Goal: Task Accomplishment & Management: Complete application form

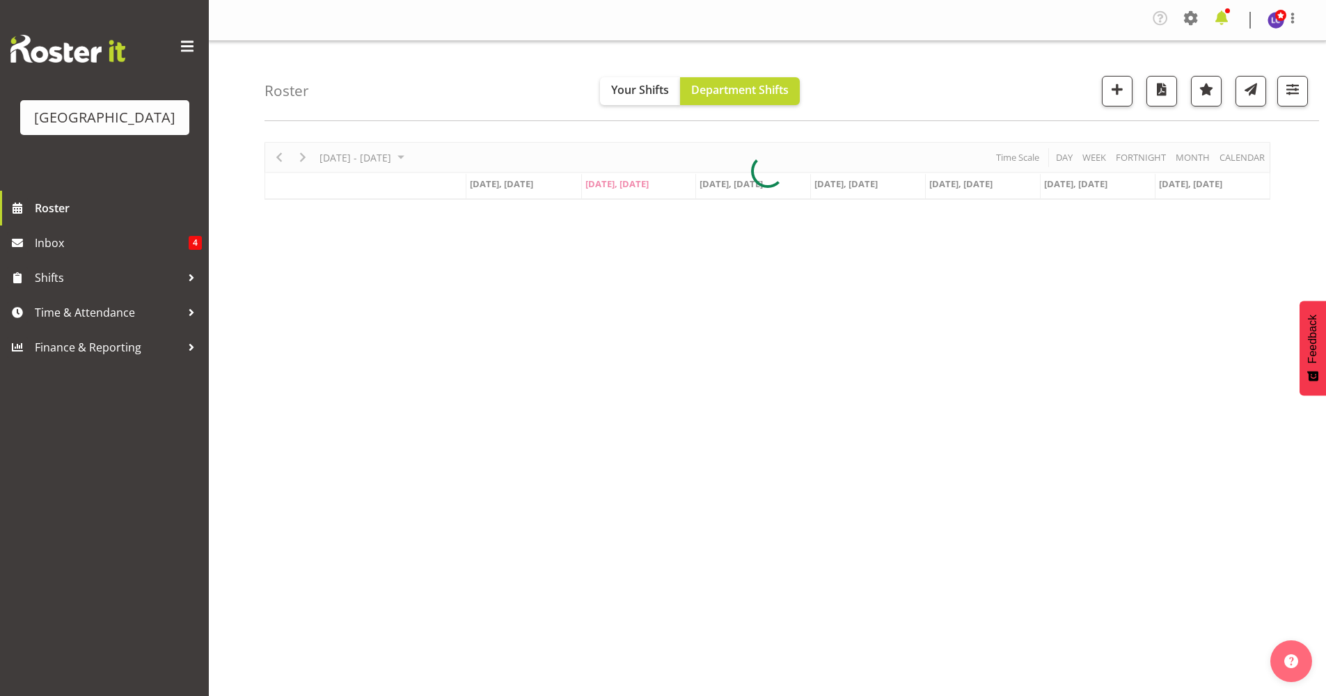
click at [1216, 14] on span at bounding box center [1221, 18] width 22 height 22
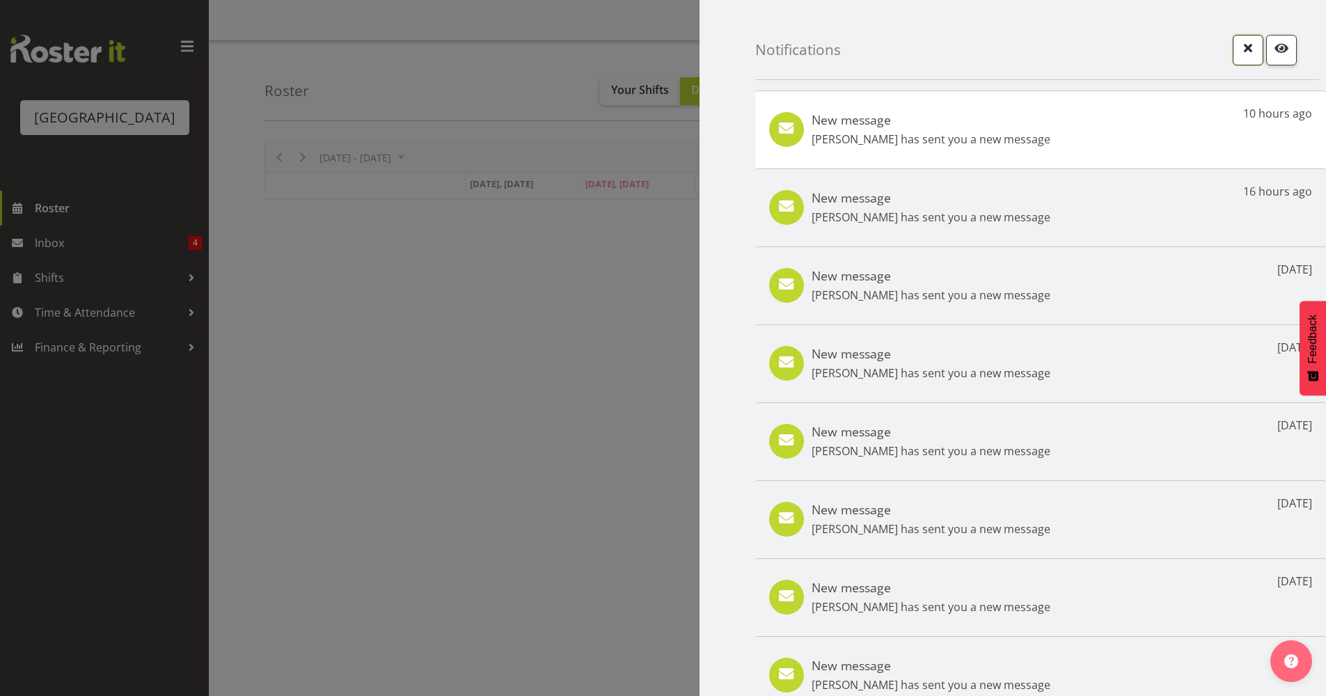
click at [1240, 52] on span "button" at bounding box center [1248, 48] width 18 height 18
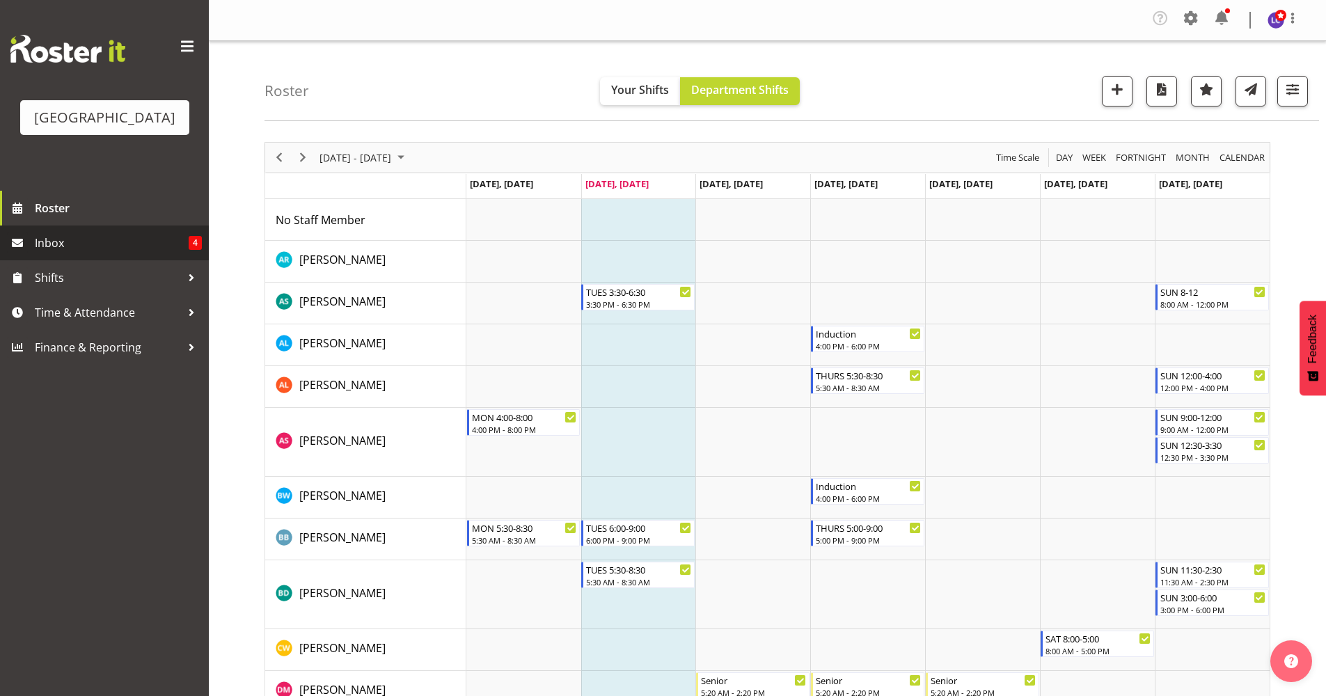
click at [78, 239] on span "Inbox" at bounding box center [112, 242] width 154 height 21
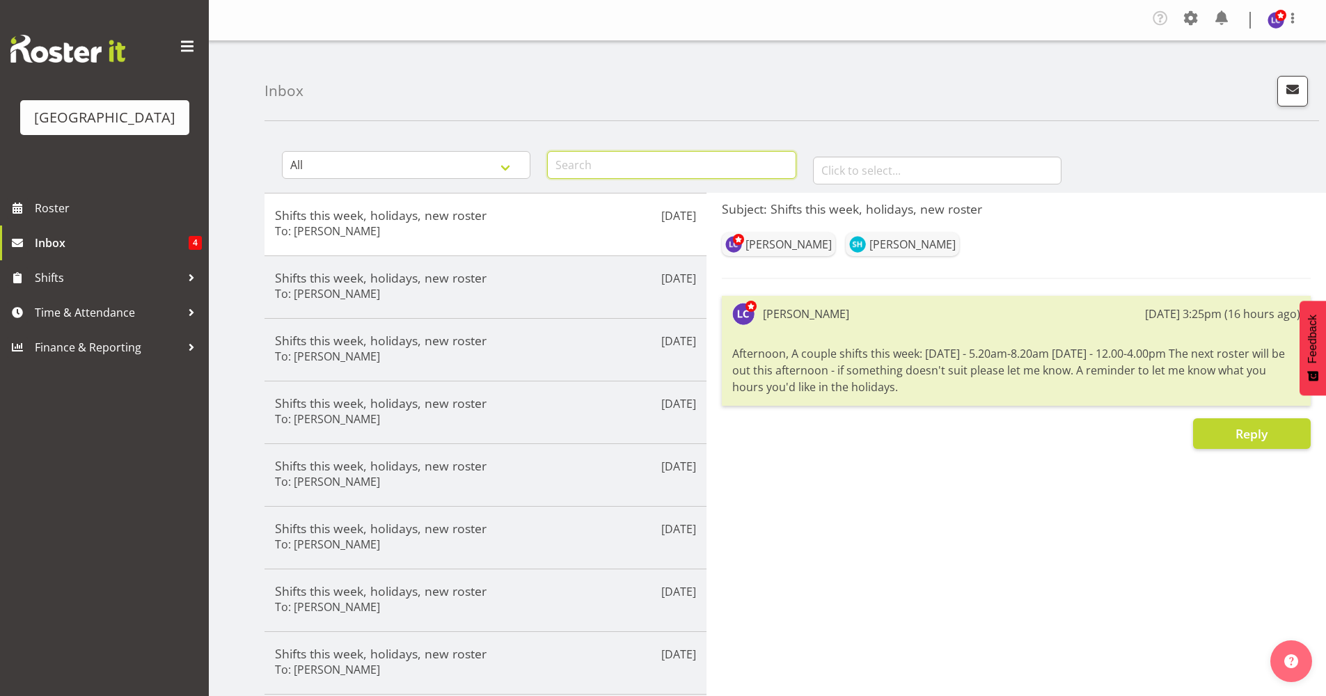
click at [583, 170] on input "text" at bounding box center [671, 165] width 248 height 28
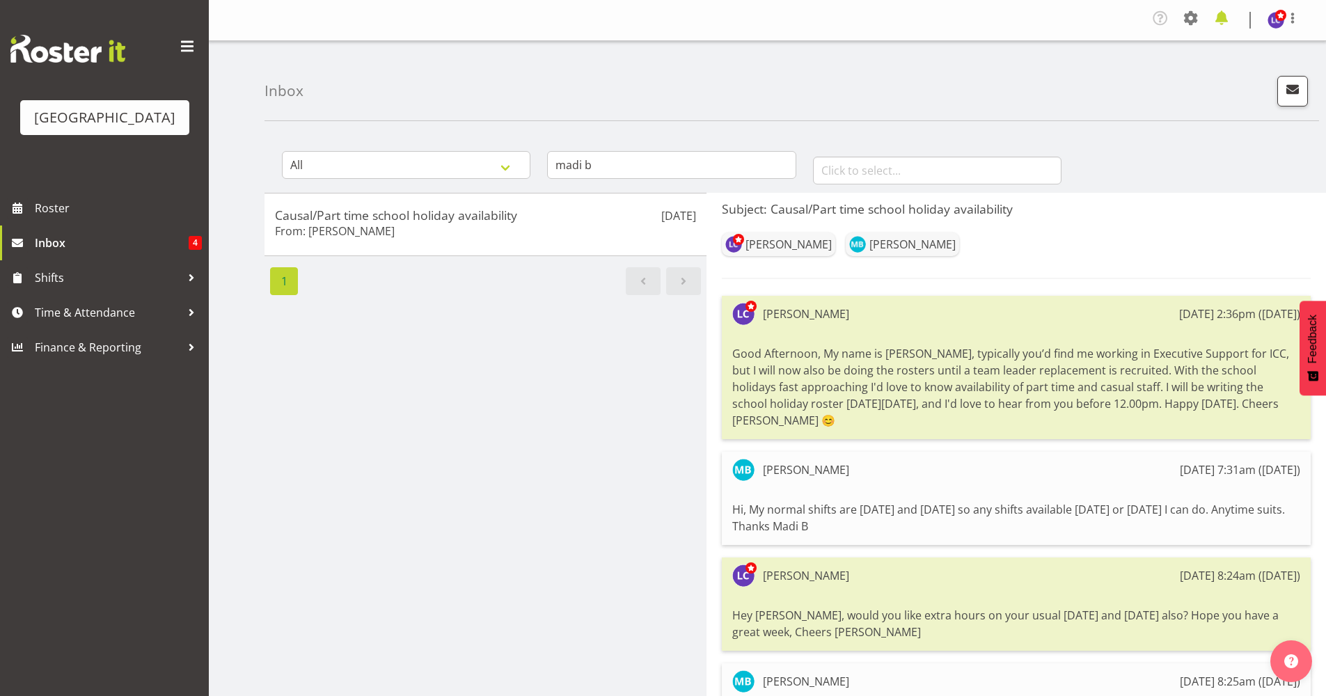
click at [1220, 21] on span at bounding box center [1221, 18] width 22 height 22
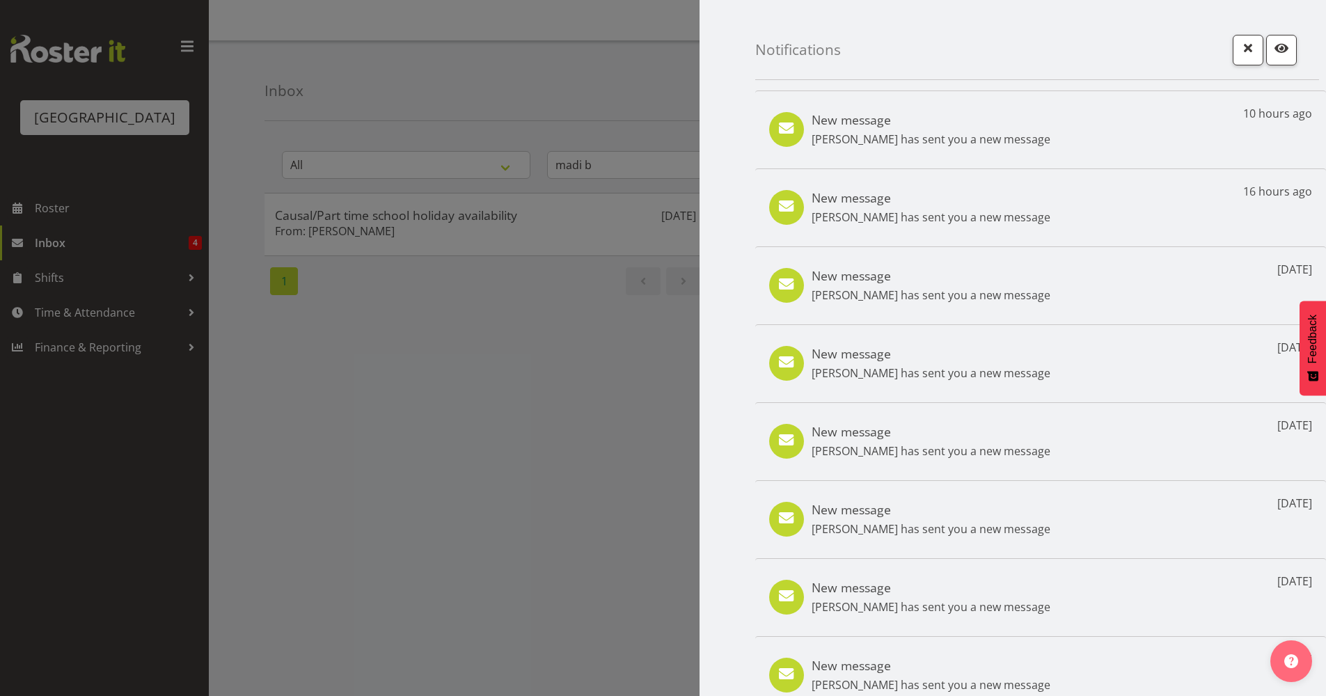
click at [536, 331] on div at bounding box center [663, 348] width 1326 height 696
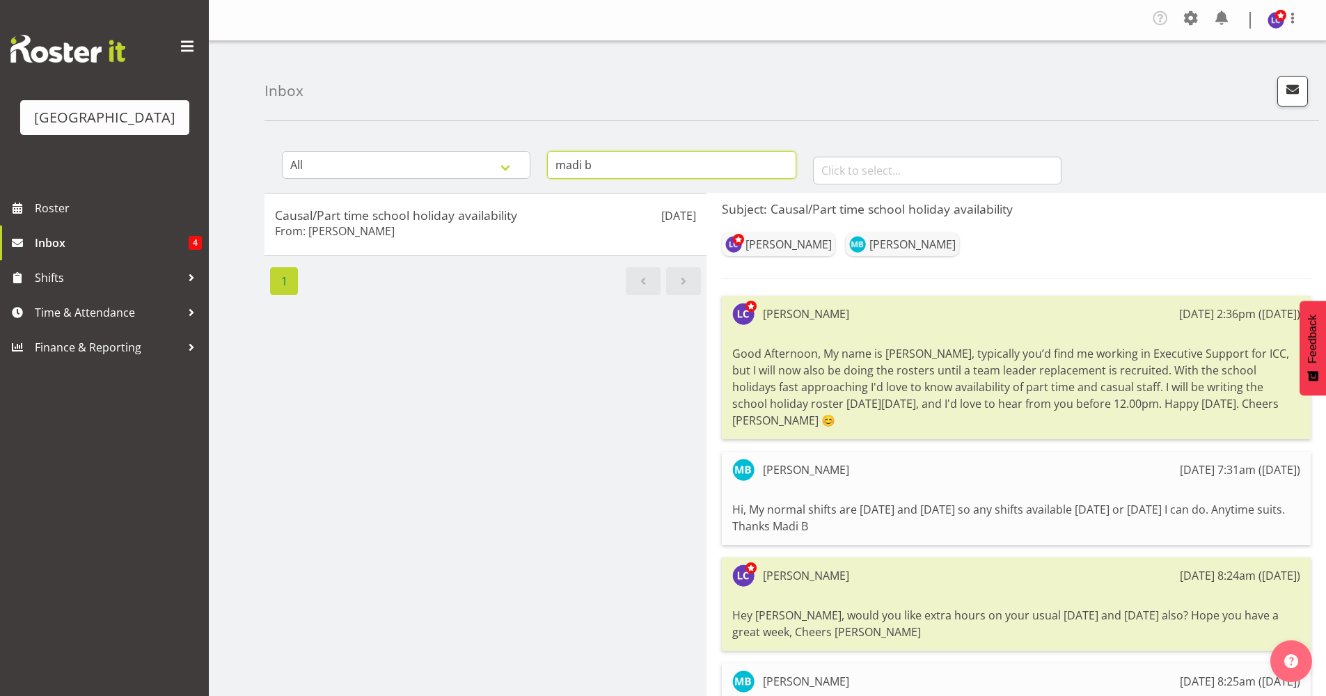
click at [700, 170] on input "madi b" at bounding box center [671, 165] width 248 height 28
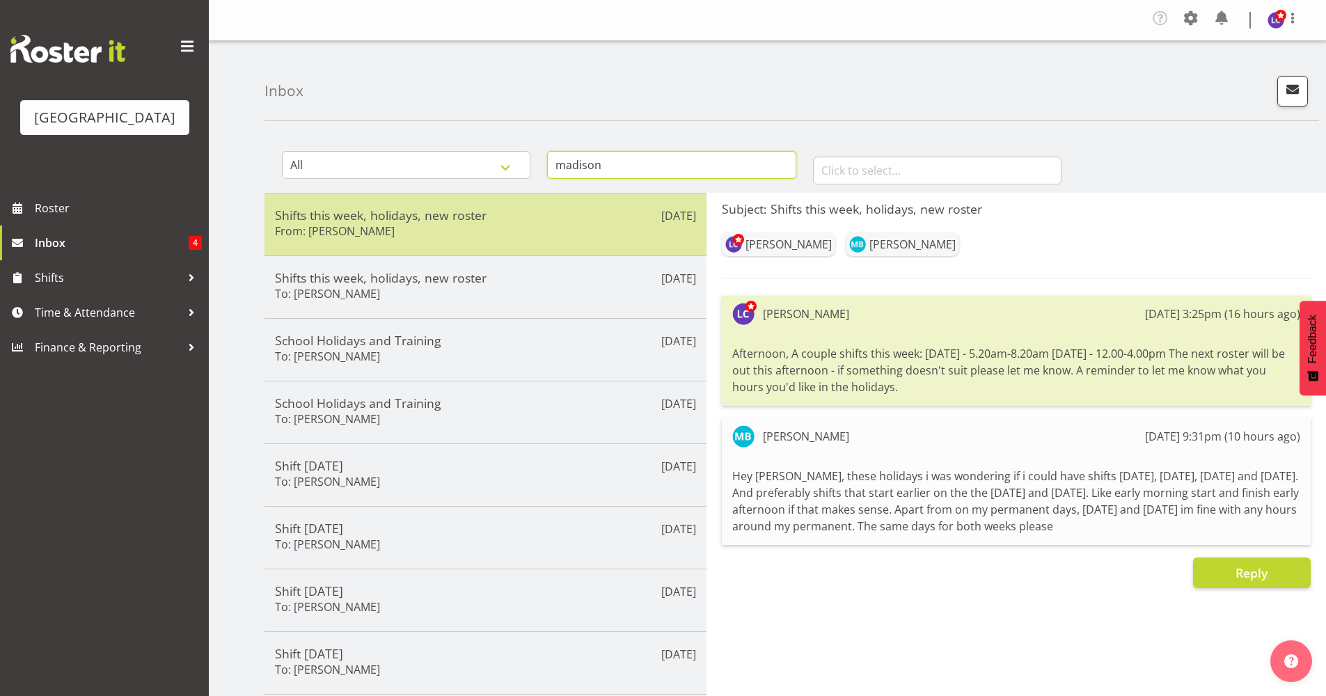
type input "madison"
click at [525, 244] on div "[DATE] Shifts this week, holidays, new roster From: [PERSON_NAME]" at bounding box center [485, 224] width 442 height 63
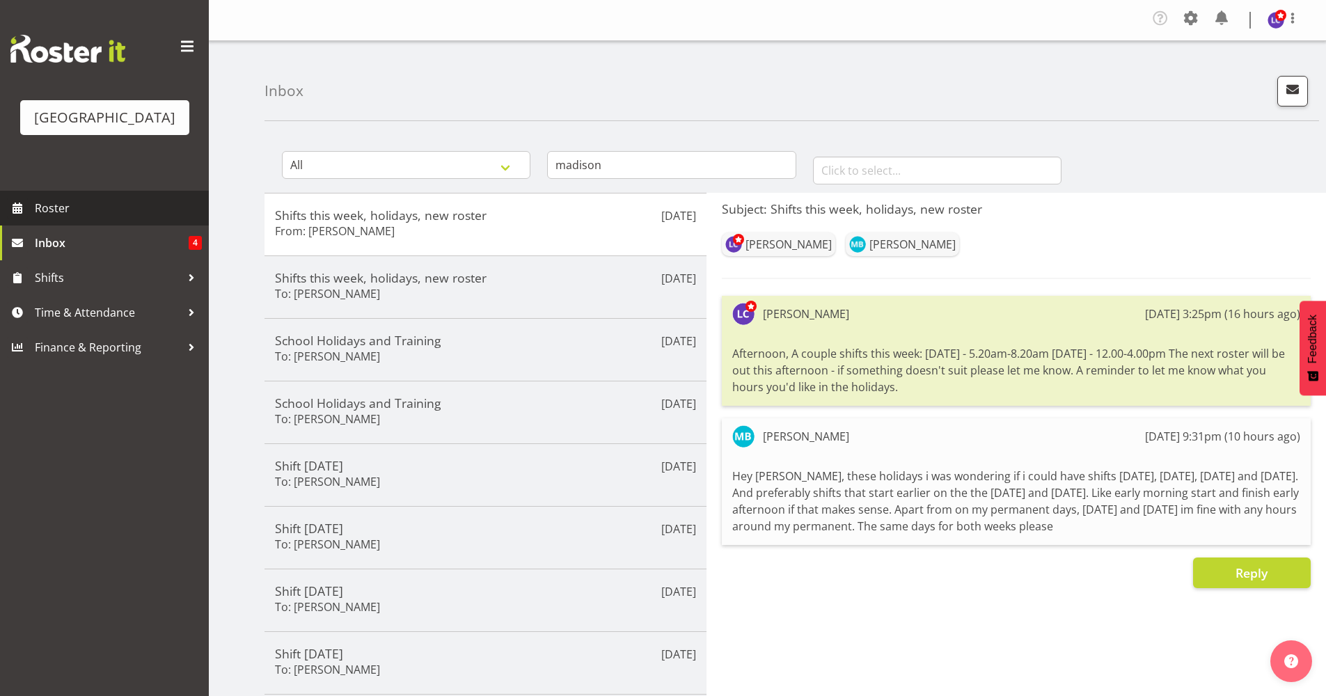
click at [93, 213] on span "Roster" at bounding box center [118, 208] width 167 height 21
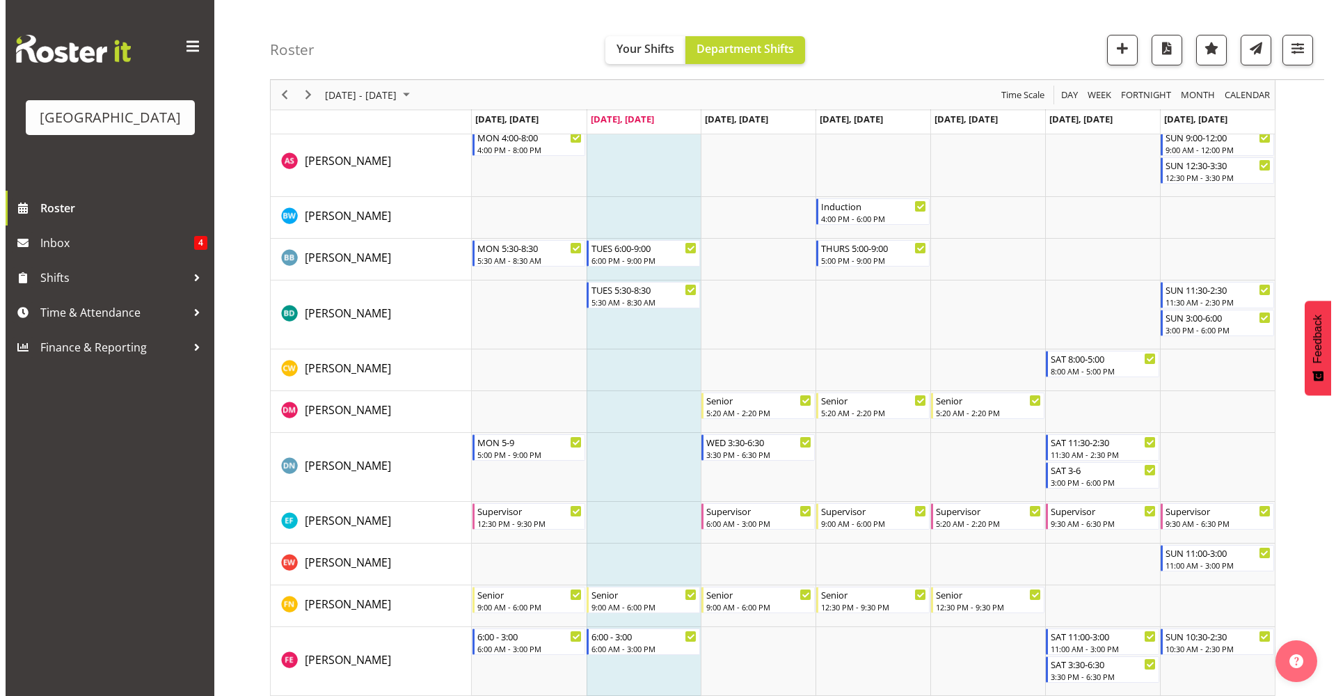
scroll to position [285, 0]
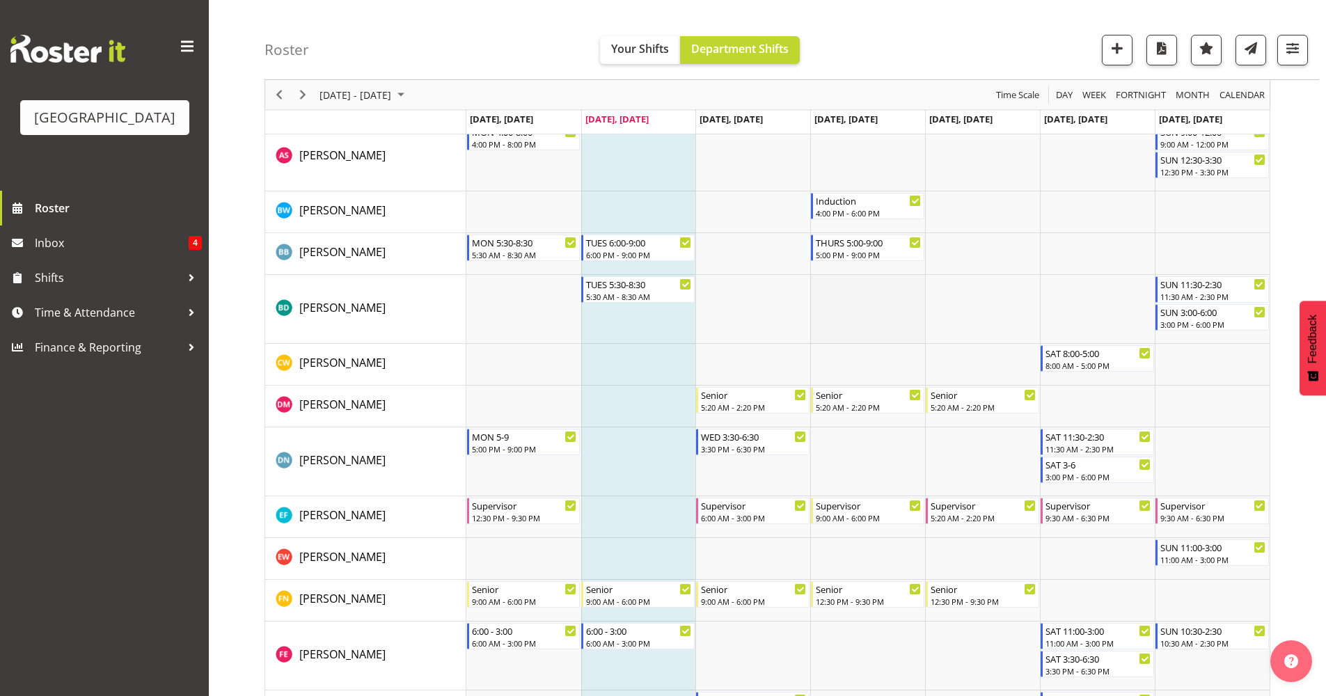
click at [890, 308] on td "Timeline Week of September 2, 2025" at bounding box center [867, 309] width 115 height 69
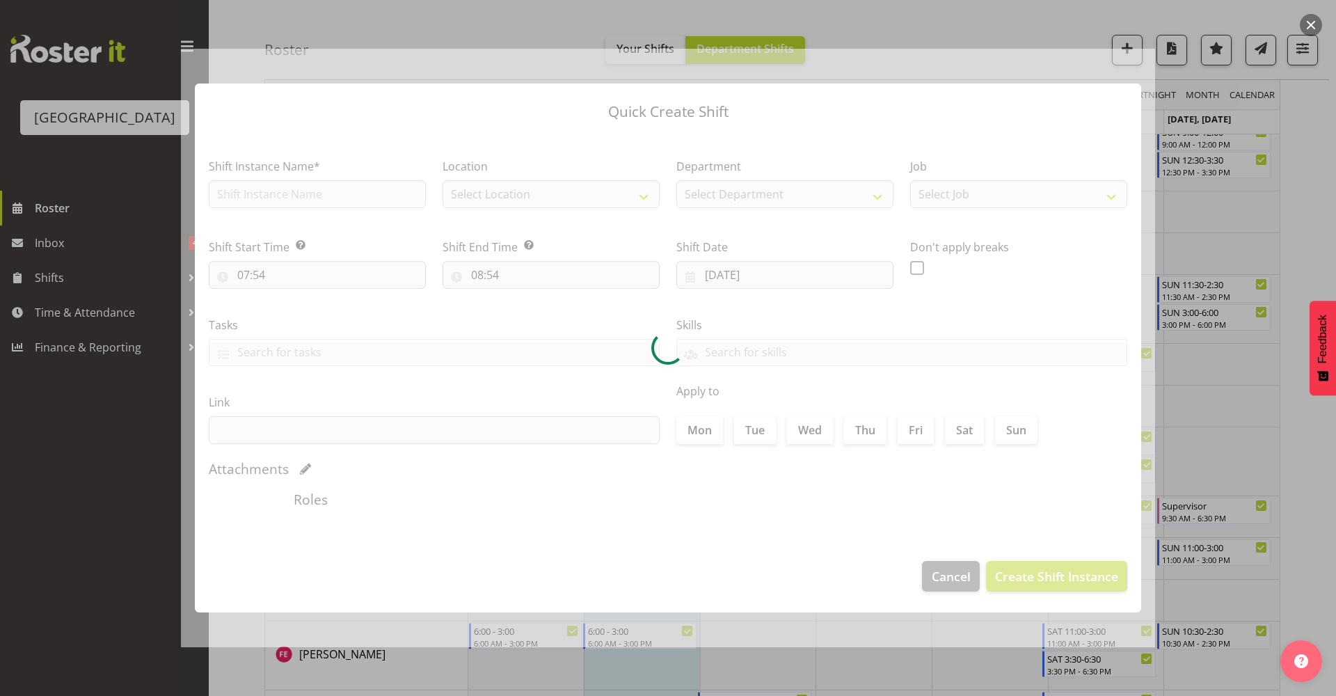
type input "04/09/2025"
checkbox input "true"
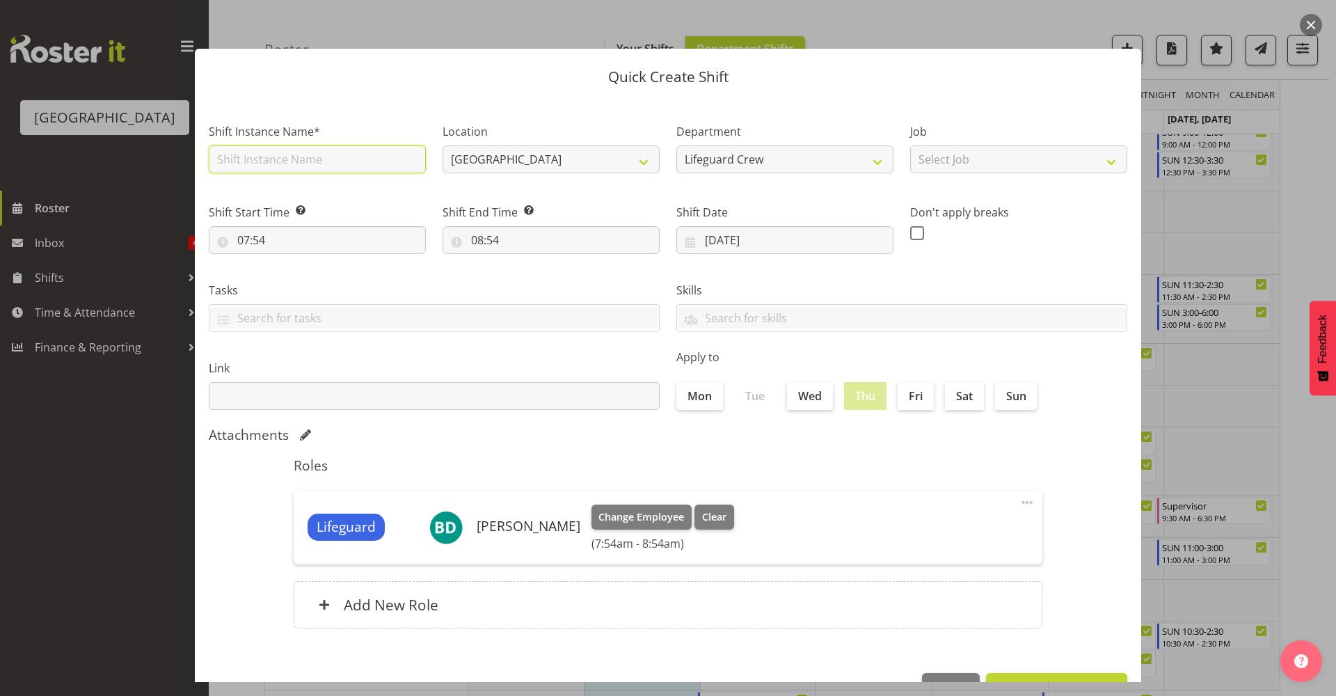
click at [386, 168] on input "text" at bounding box center [317, 159] width 217 height 28
type input "Fill in shift"
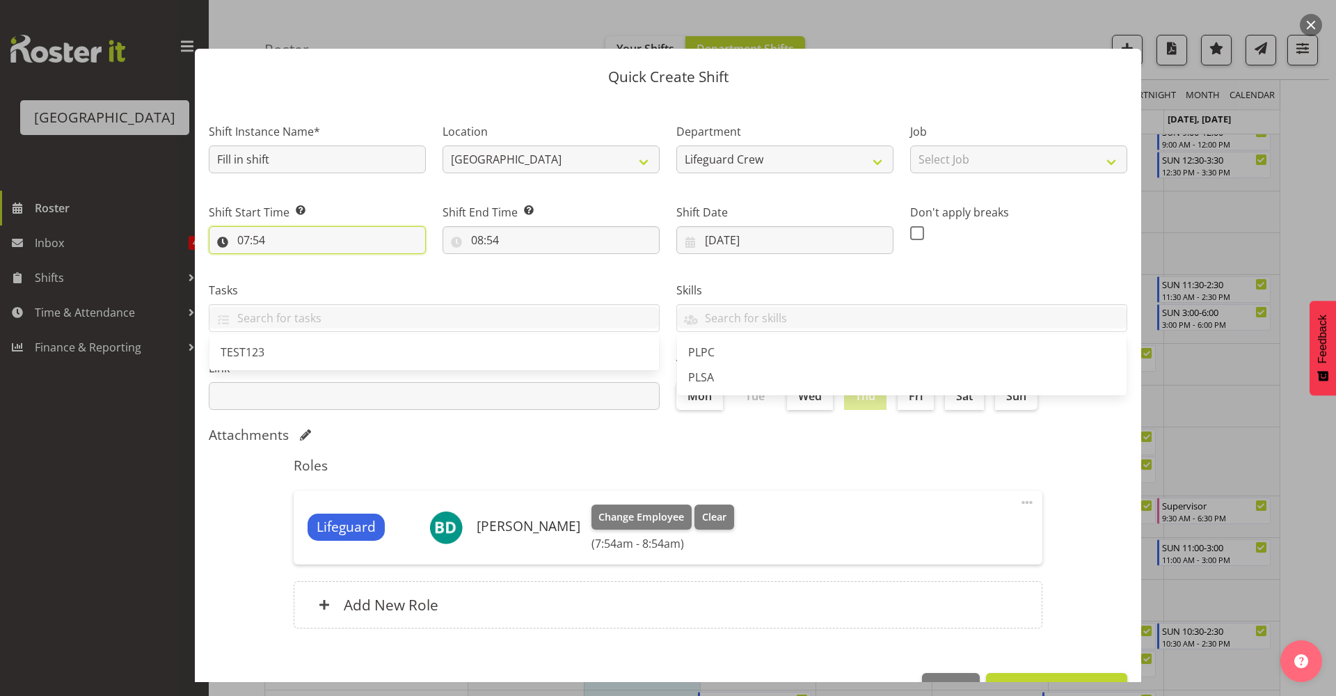
click at [354, 238] on input "07:54" at bounding box center [317, 240] width 217 height 28
click at [305, 285] on select "00 01 02 03 04 05 06 07 08 09 10 11 12 13 14 15 16 17 18 19 20 21 22 23" at bounding box center [303, 276] width 31 height 28
select select "8"
click at [288, 262] on select "00 01 02 03 04 05 06 07 08 09 10 11 12 13 14 15 16 17 18 19 20 21 22 23" at bounding box center [303, 276] width 31 height 28
type input "08:54"
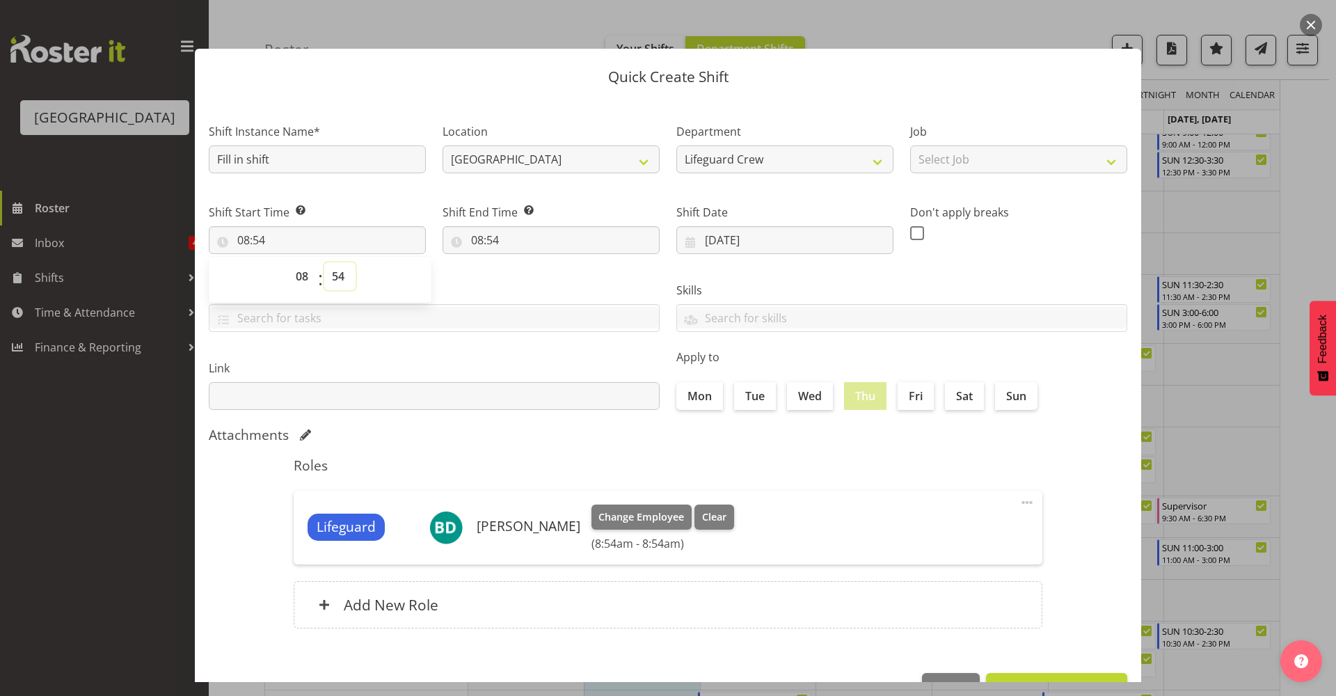
click at [326, 281] on select "00 01 02 03 04 05 06 07 08 09 10 11 12 13 14 15 16 17 18 19 20 21 22 23 24 25 2…" at bounding box center [339, 276] width 31 height 28
select select "0"
click at [324, 262] on select "00 01 02 03 04 05 06 07 08 09 10 11 12 13 14 15 16 17 18 19 20 21 22 23 24 25 2…" at bounding box center [339, 276] width 31 height 28
type input "08:00"
click at [497, 251] on input "08:54" at bounding box center [551, 240] width 217 height 28
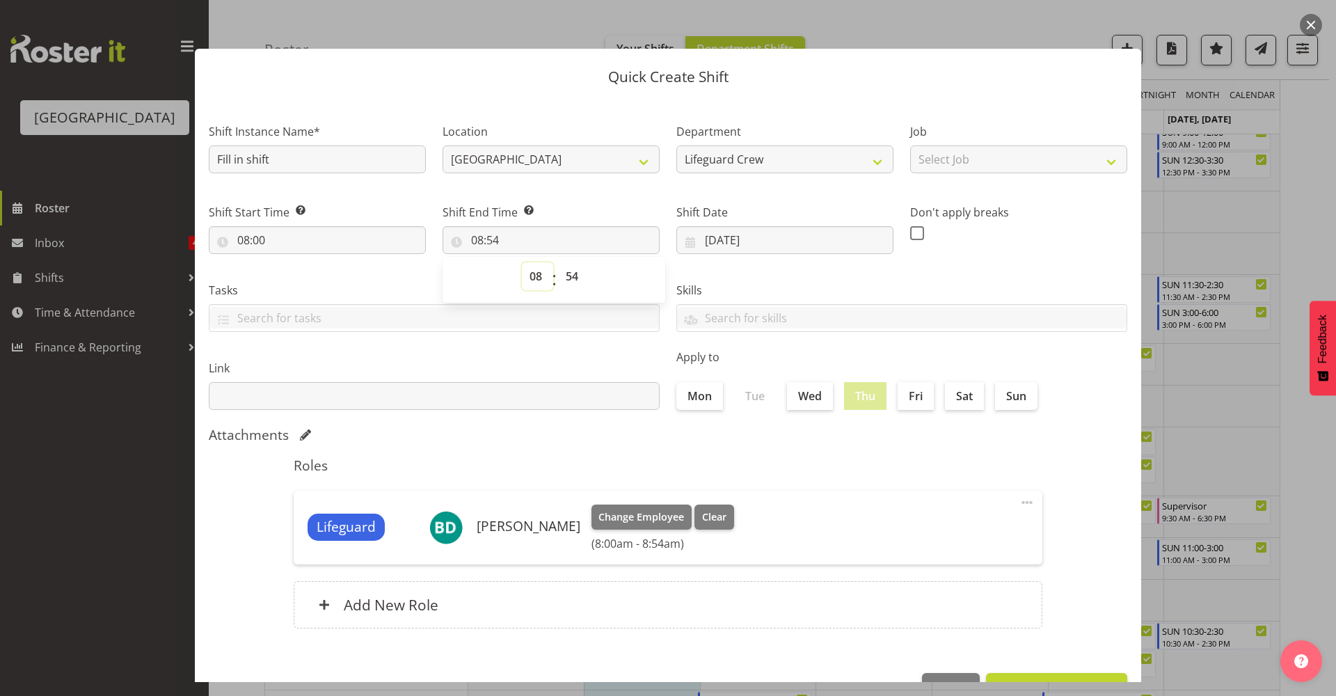
click at [530, 278] on select "00 01 02 03 04 05 06 07 08 09 10 11 12 13 14 15 16 17 18 19 20 21 22 23" at bounding box center [537, 276] width 31 height 28
select select "16"
click at [522, 262] on select "00 01 02 03 04 05 06 07 08 09 10 11 12 13 14 15 16 17 18 19 20 21 22 23" at bounding box center [537, 276] width 31 height 28
type input "16:54"
click at [571, 280] on select "00 01 02 03 04 05 06 07 08 09 10 11 12 13 14 15 16 17 18 19 20 21 22 23 24 25 2…" at bounding box center [573, 276] width 31 height 28
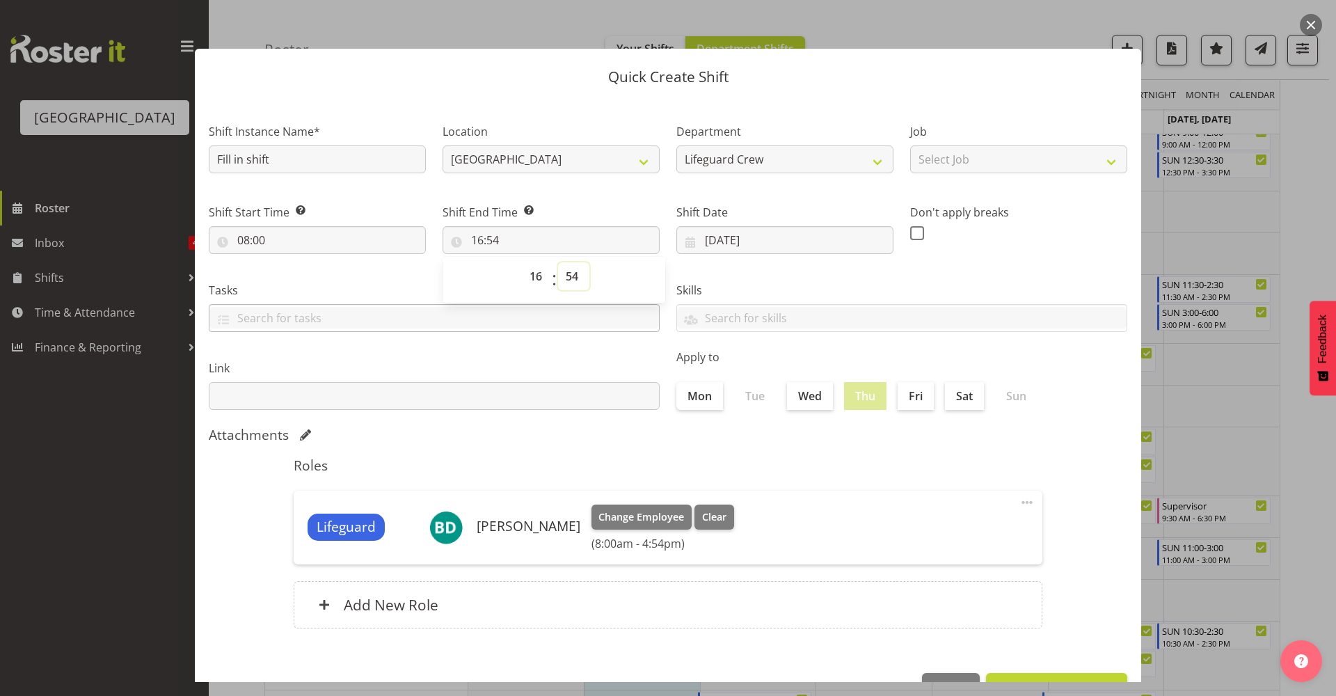
select select "0"
click at [558, 262] on select "00 01 02 03 04 05 06 07 08 09 10 11 12 13 14 15 16 17 18 19 20 21 22 23 24 25 2…" at bounding box center [573, 276] width 31 height 28
type input "16:00"
click at [660, 406] on div "Link" at bounding box center [434, 379] width 468 height 78
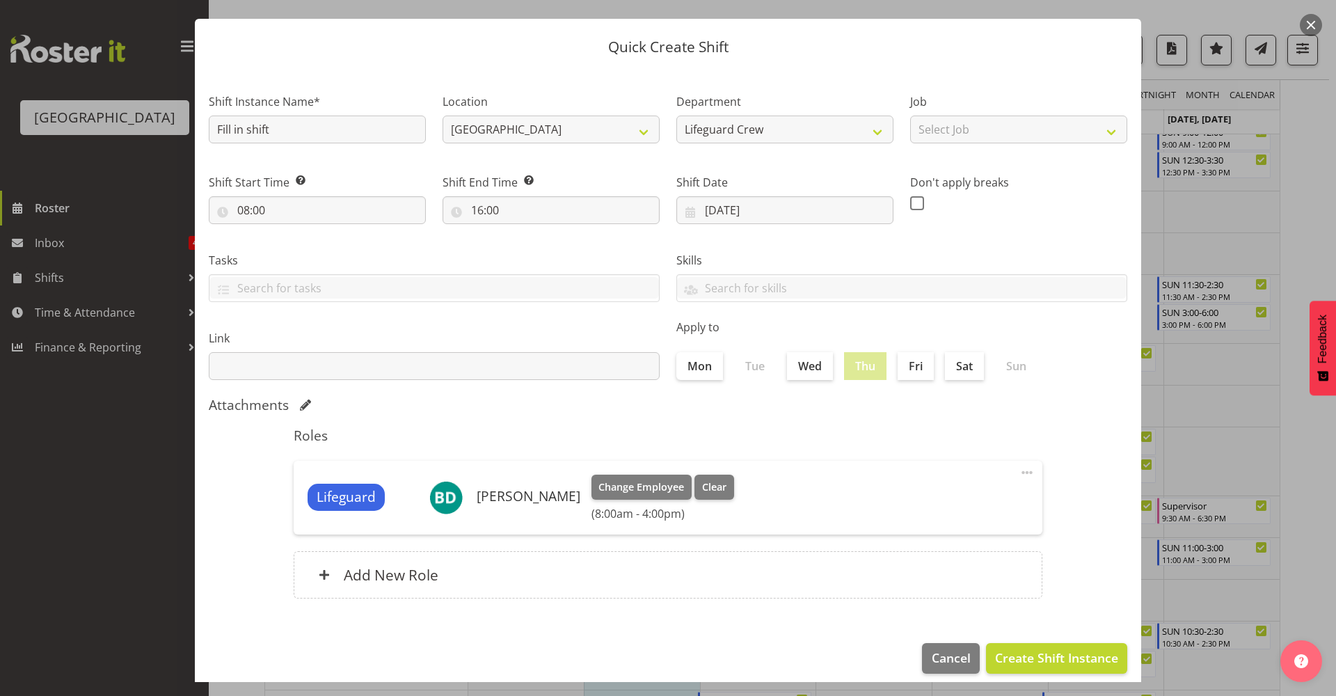
scroll to position [42, 0]
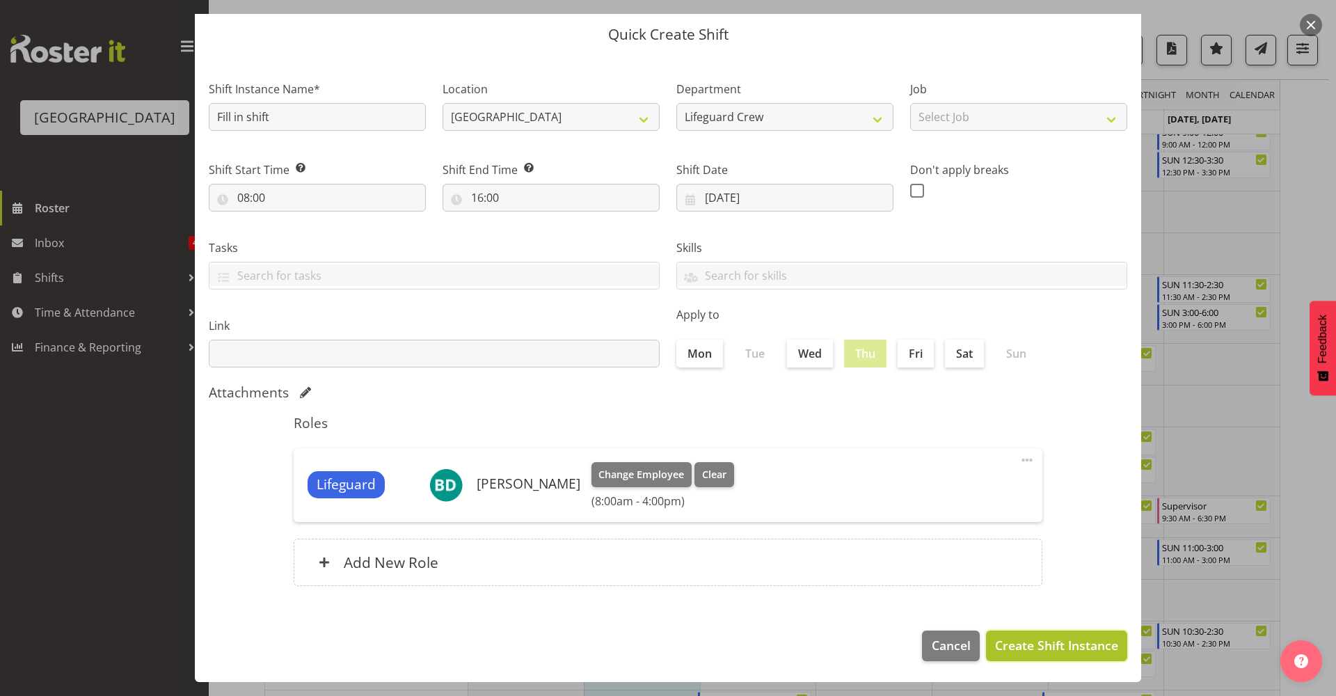
click at [1059, 646] on span "Create Shift Instance" at bounding box center [1056, 645] width 123 height 18
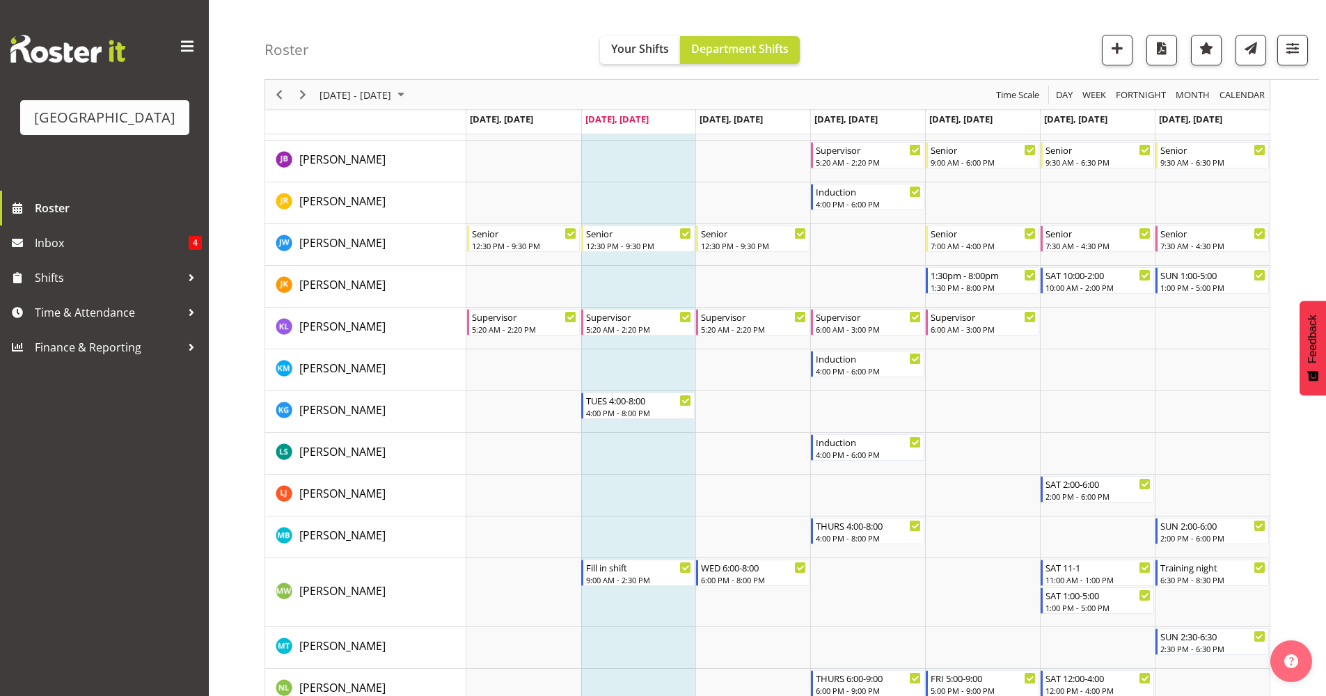
scroll to position [530, 0]
